Goal: Transaction & Acquisition: Download file/media

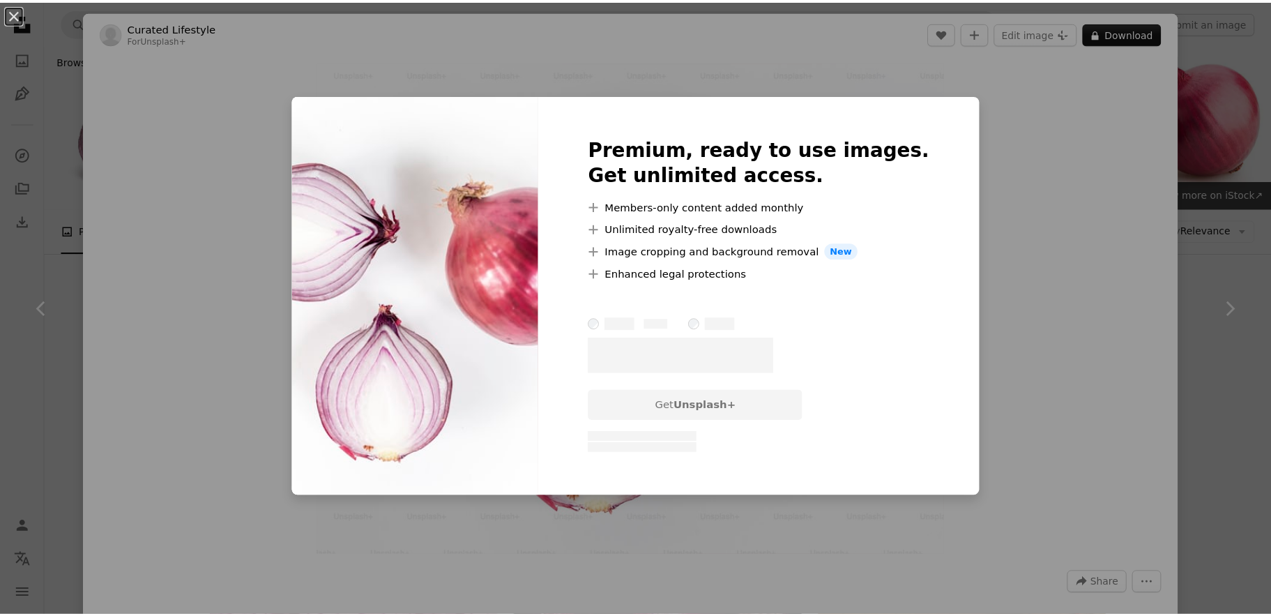
scroll to position [3138, 0]
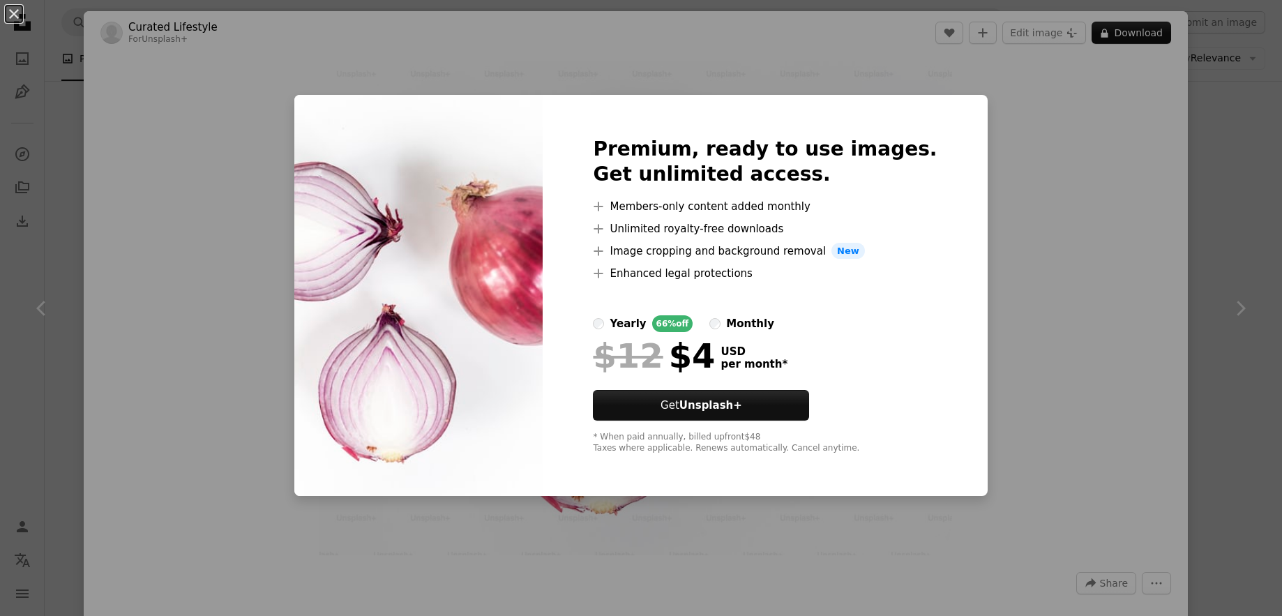
click at [1021, 162] on div "An X shape Premium, ready to use images. Get unlimited access. A plus sign Memb…" at bounding box center [641, 308] width 1282 height 616
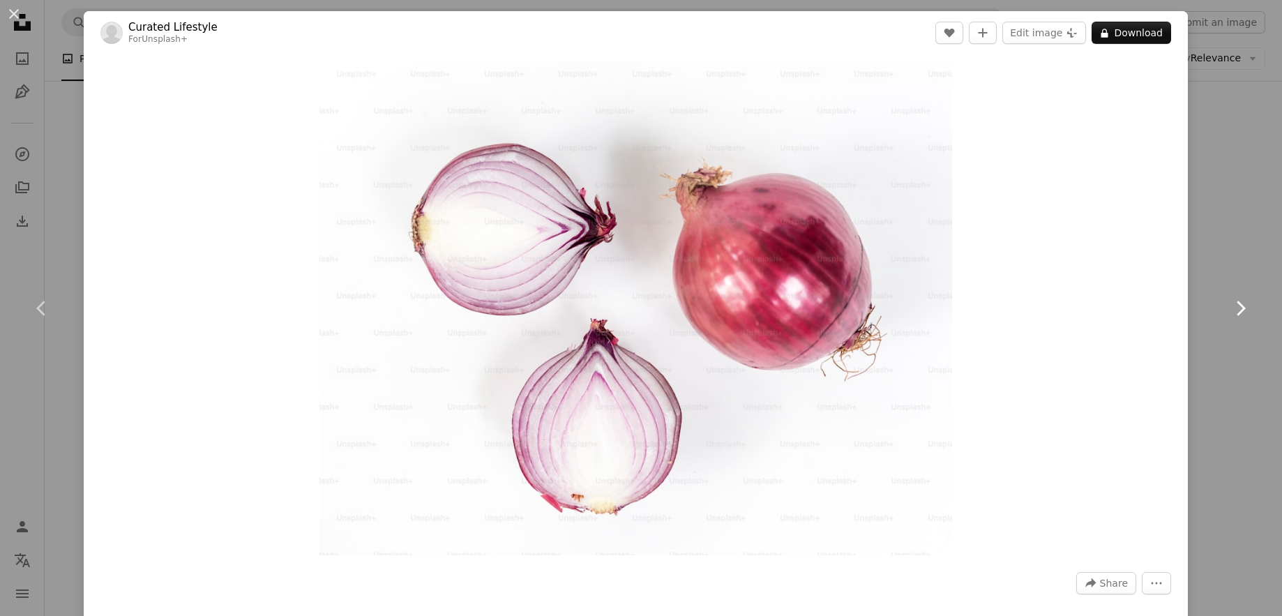
click at [1236, 307] on icon at bounding box center [1240, 308] width 9 height 15
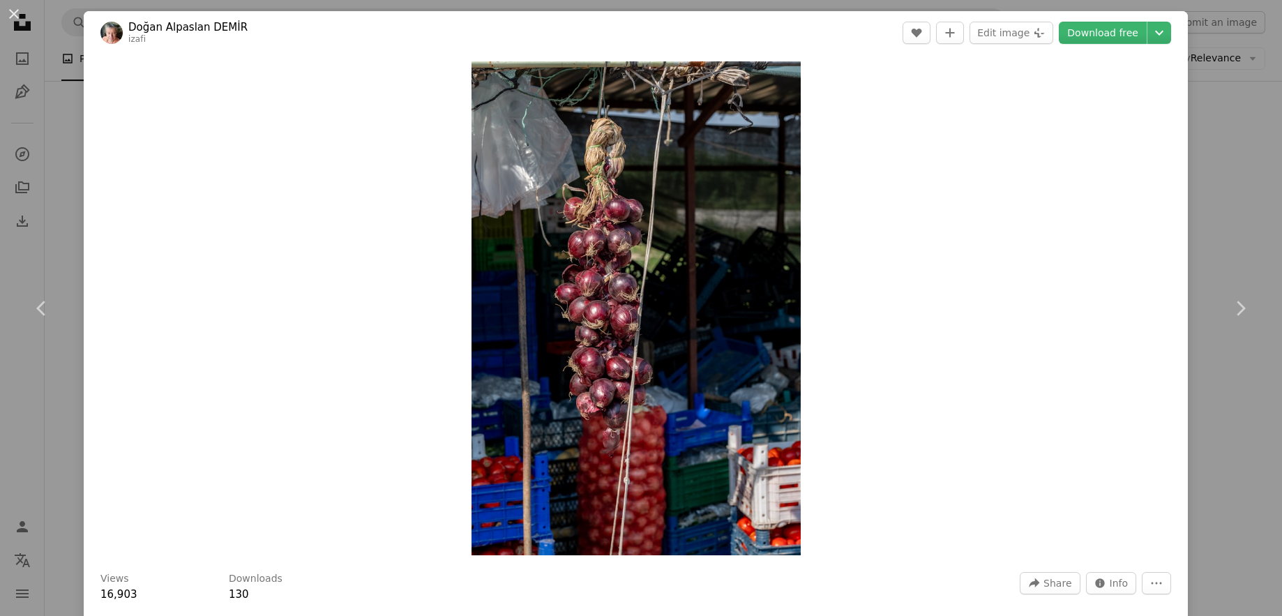
click at [1248, 195] on div "An X shape Chevron left Chevron right [PERSON_NAME] DEMİR izafi A heart A plus …" at bounding box center [641, 308] width 1282 height 616
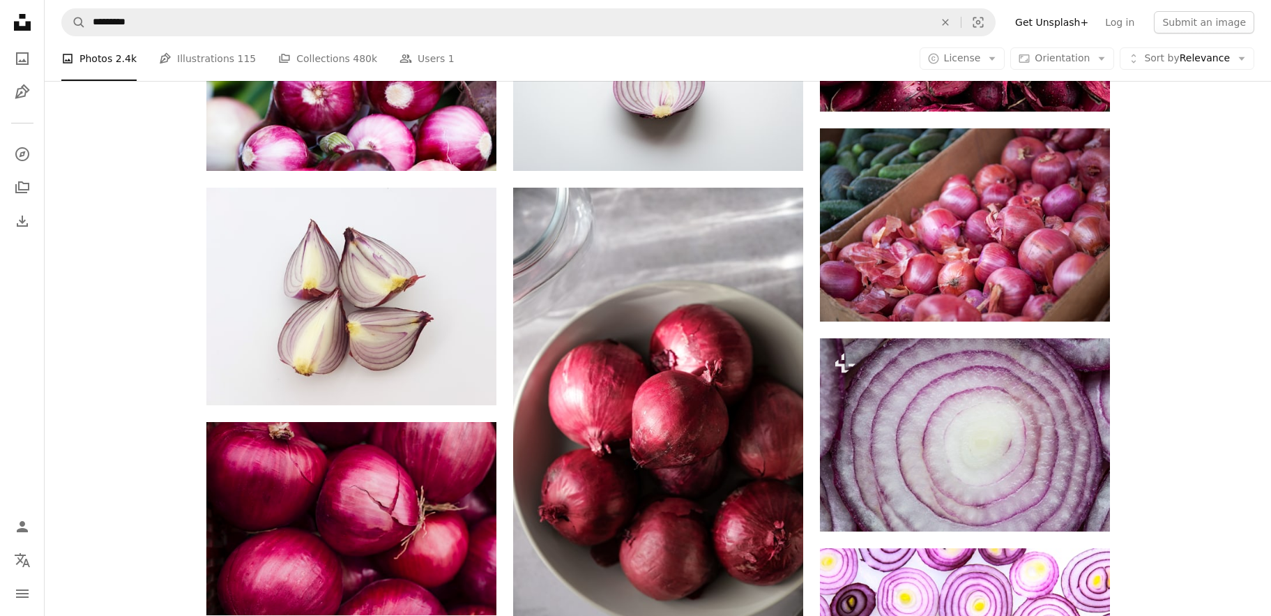
scroll to position [697, 0]
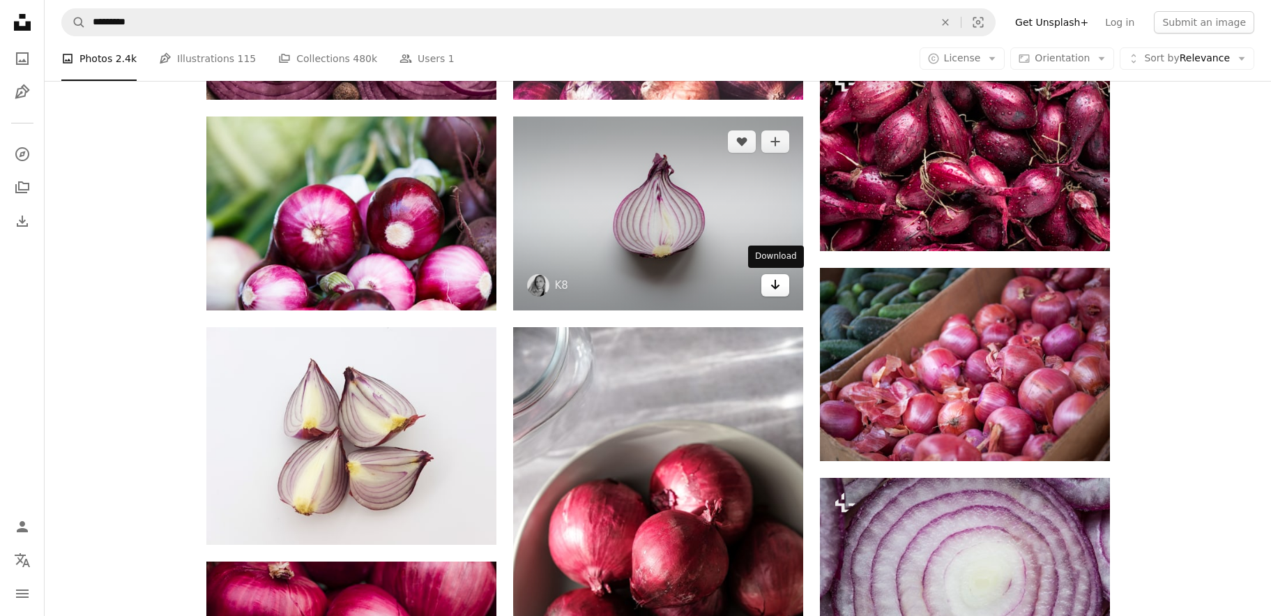
click at [770, 278] on icon "Arrow pointing down" at bounding box center [775, 284] width 11 height 17
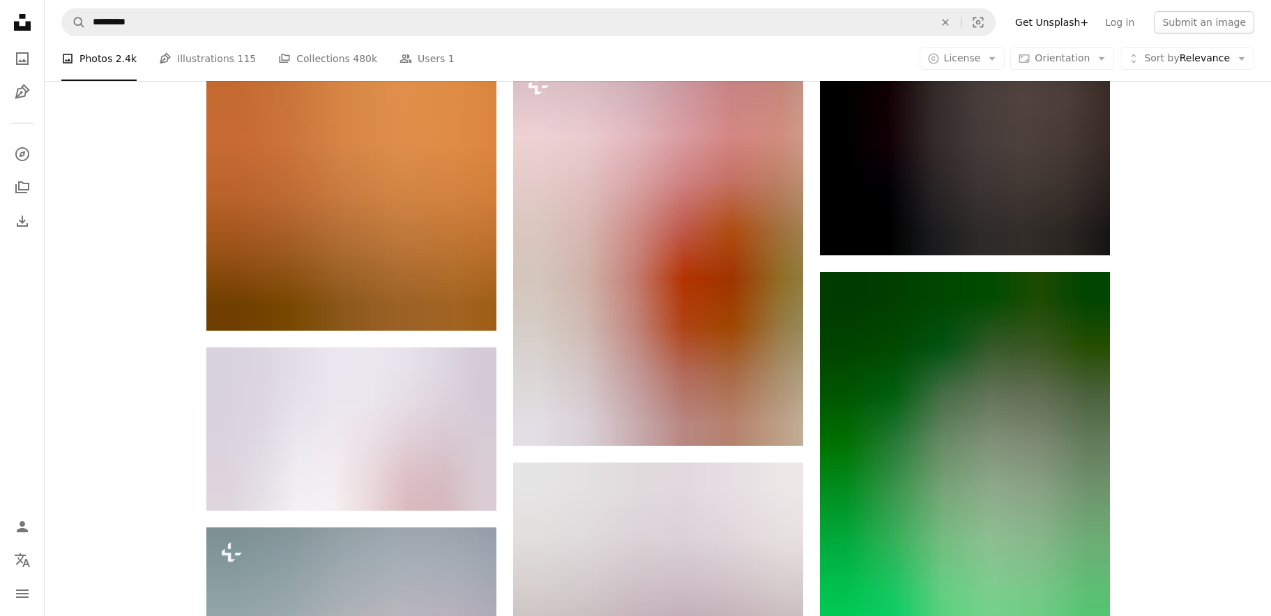
scroll to position [9972, 0]
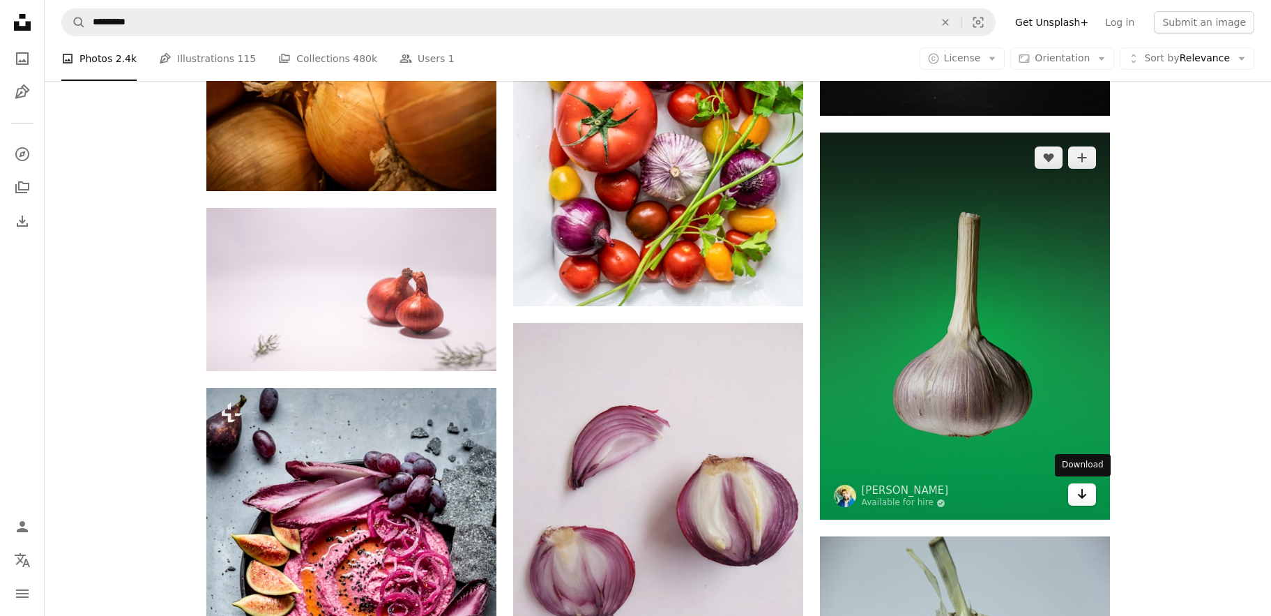
click at [1082, 496] on icon "Download" at bounding box center [1081, 494] width 9 height 10
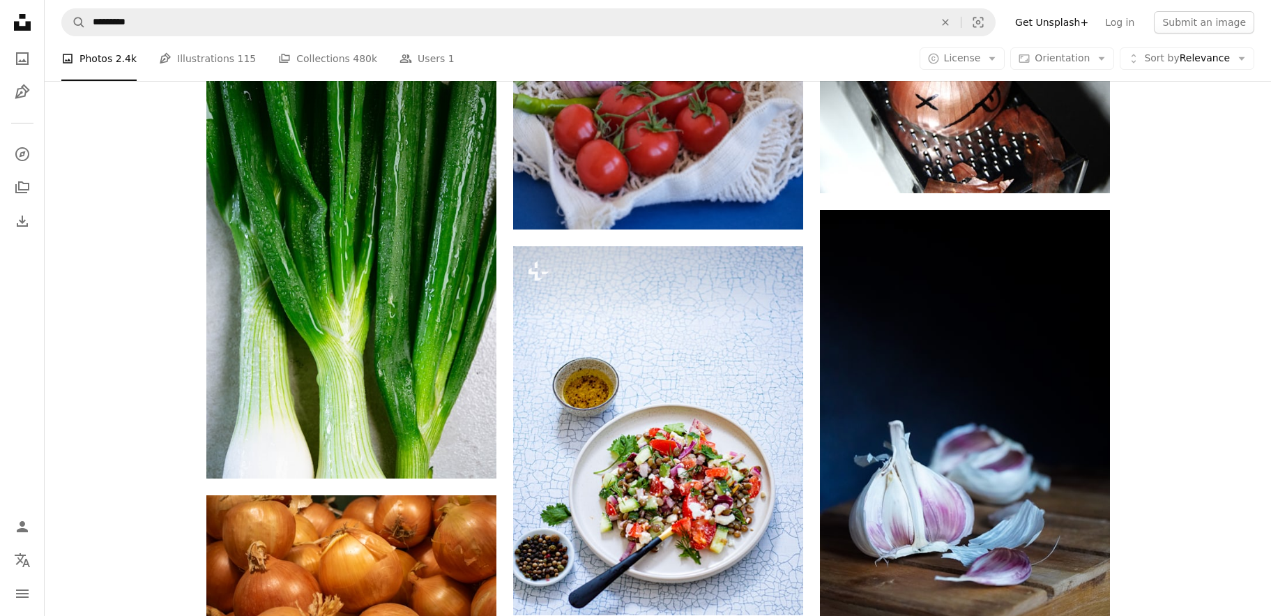
scroll to position [13458, 0]
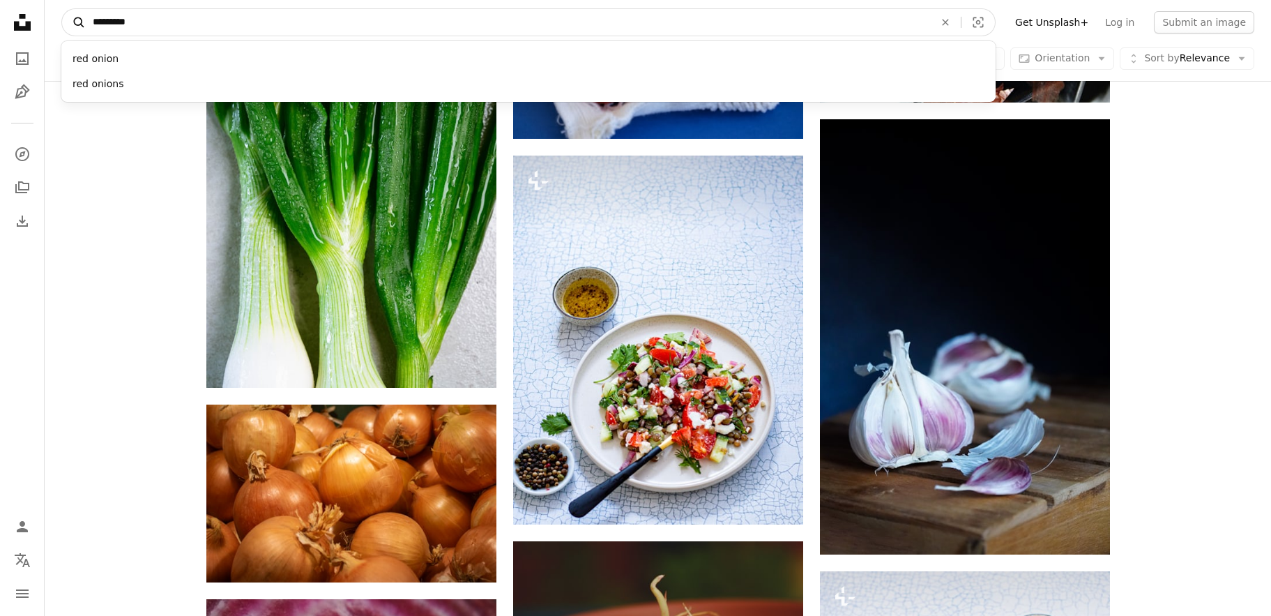
drag, startPoint x: 357, startPoint y: 26, endPoint x: 72, endPoint y: 10, distance: 285.7
click at [72, 10] on form "A magnifying glass ********* red onion red onions An X shape Visual search" at bounding box center [528, 22] width 934 height 28
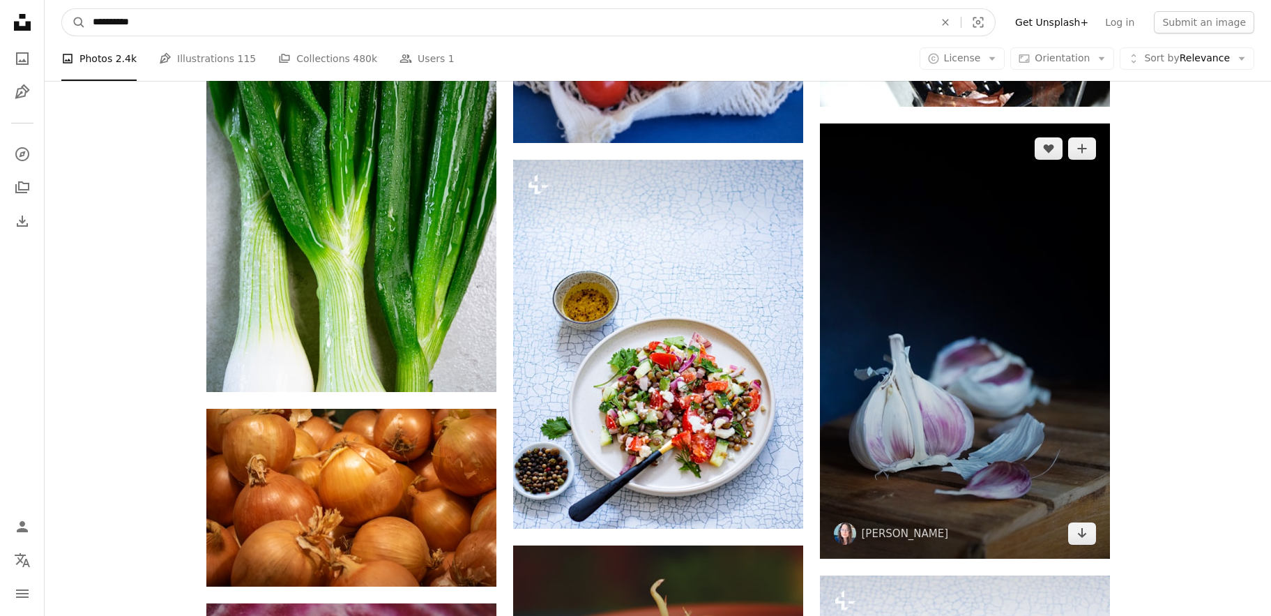
type input "**********"
click button "A magnifying glass" at bounding box center [74, 22] width 24 height 26
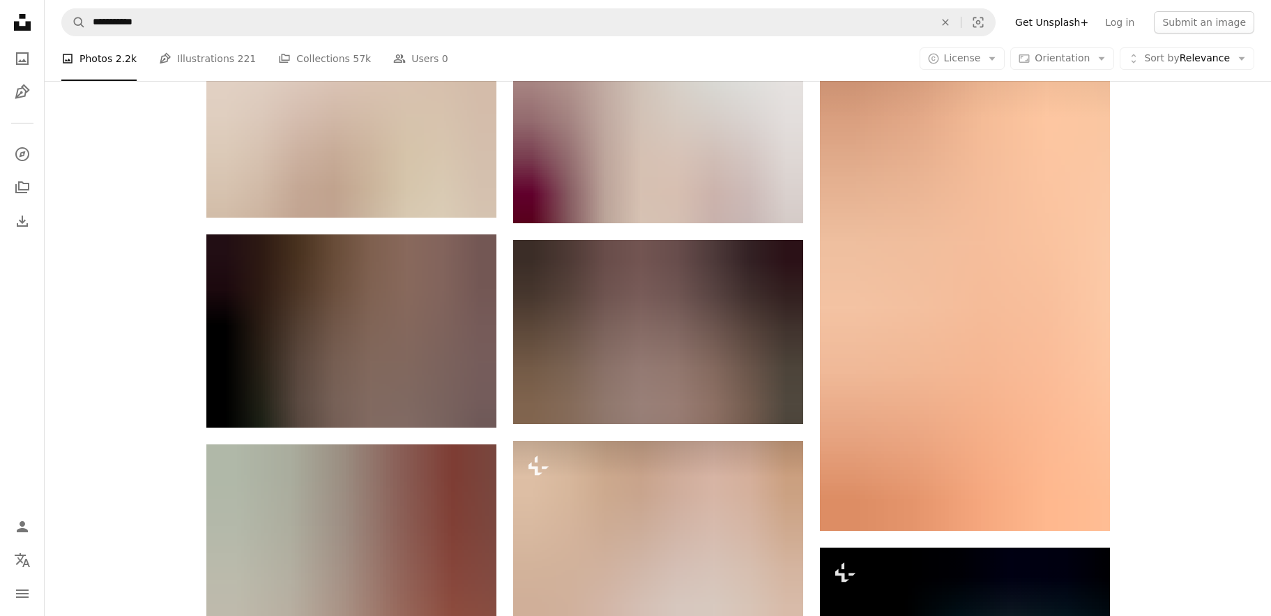
scroll to position [4533, 0]
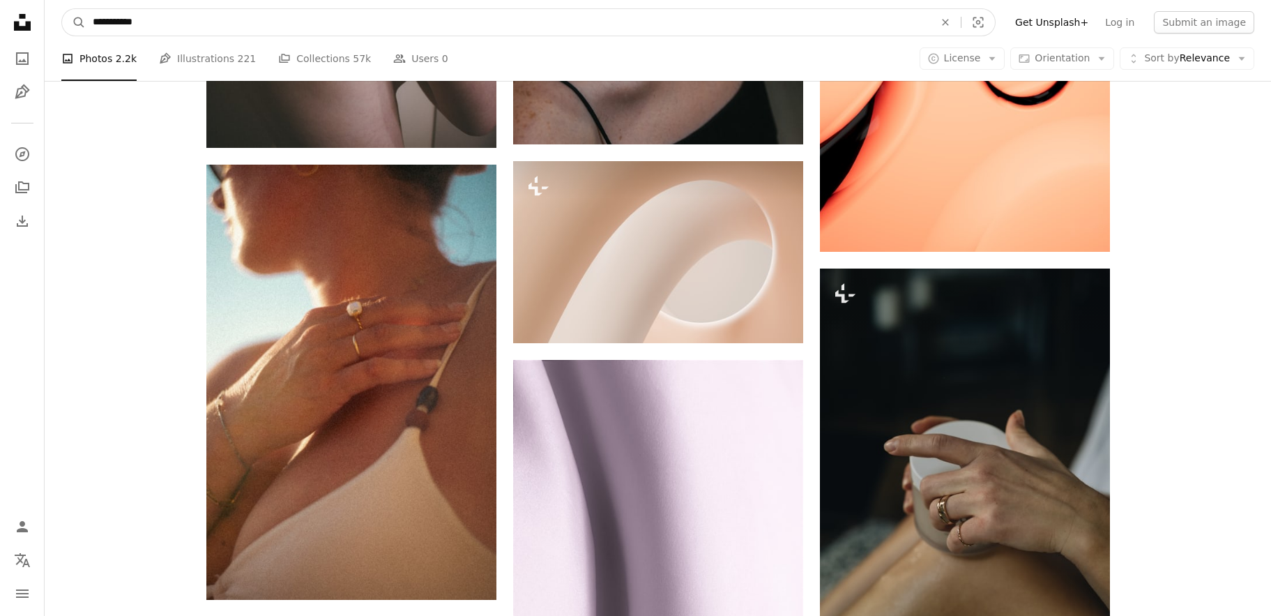
drag, startPoint x: 310, startPoint y: 32, endPoint x: -43, endPoint y: 45, distance: 353.8
type input "**********"
click button "A magnifying glass" at bounding box center [74, 22] width 24 height 26
